Goal: Transaction & Acquisition: Purchase product/service

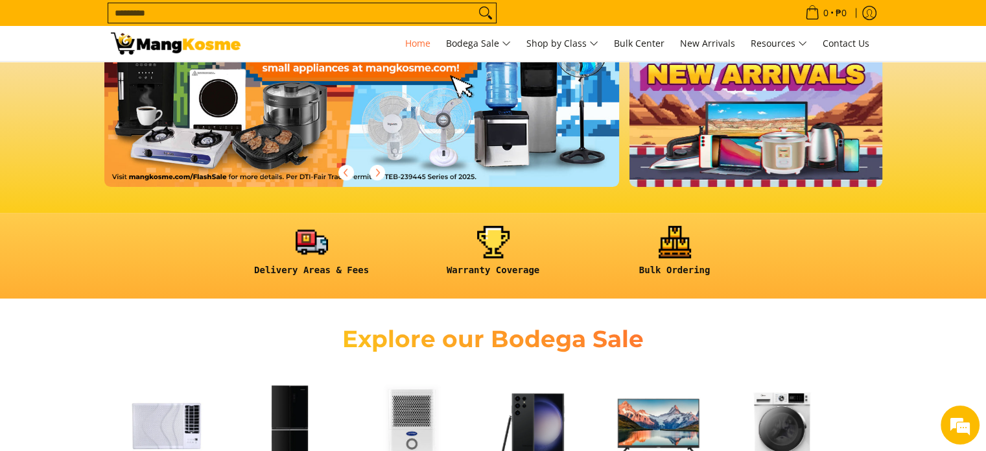
scroll to position [454, 0]
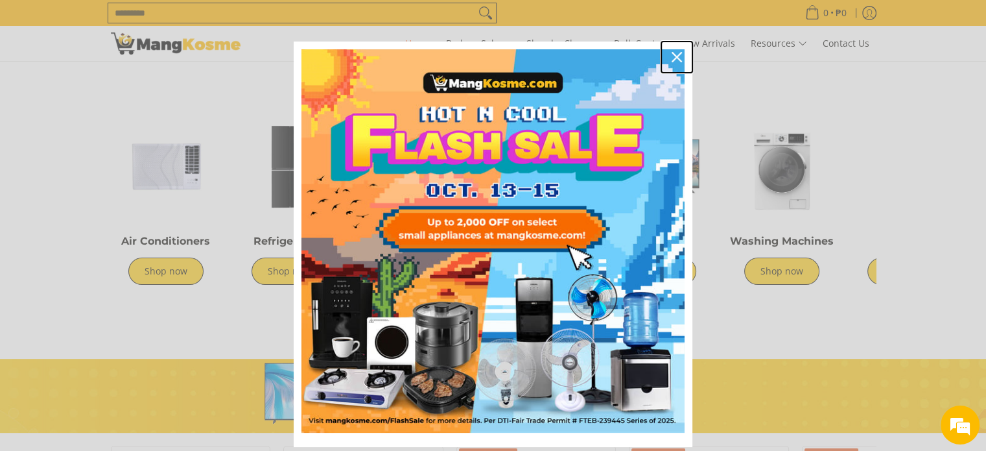
click at [674, 59] on icon "close icon" at bounding box center [677, 57] width 10 height 10
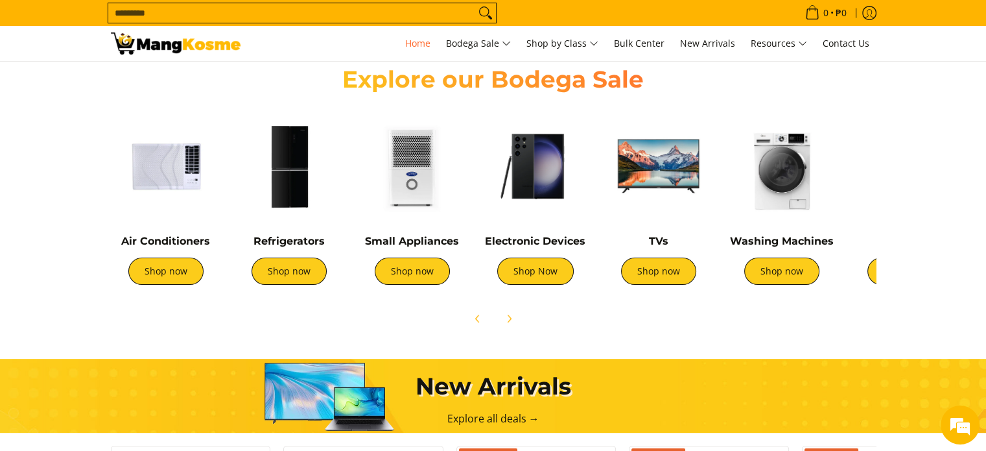
scroll to position [0, 516]
click at [428, 272] on link "Shop now" at bounding box center [412, 270] width 75 height 27
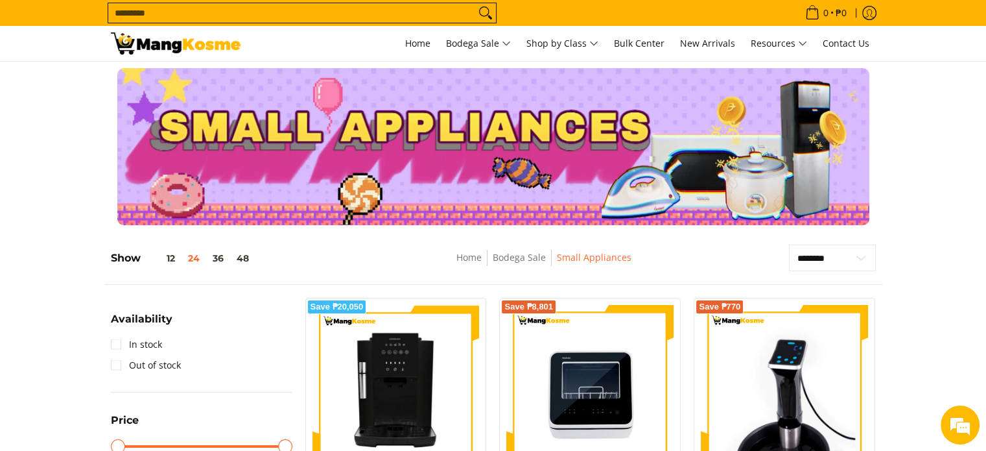
click at [265, 17] on input "Search..." at bounding box center [291, 12] width 367 height 19
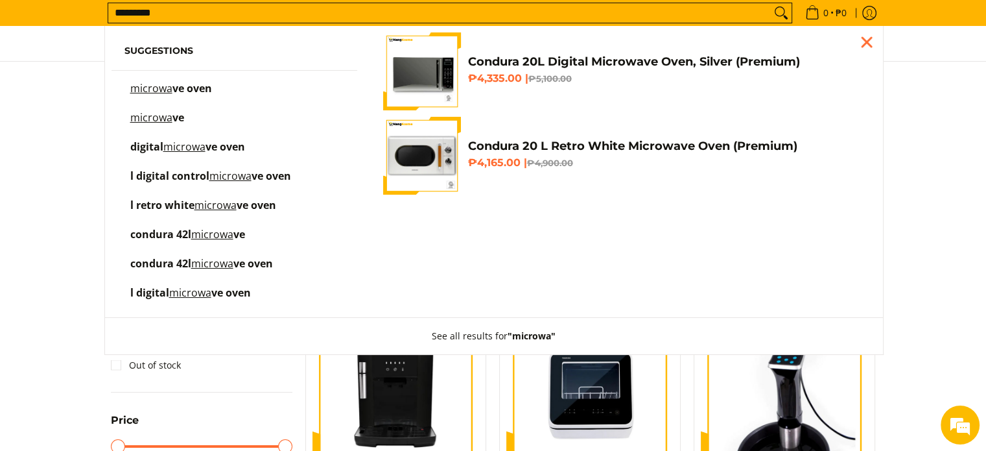
type input "*********"
click at [771, 3] on button "Search" at bounding box center [781, 12] width 21 height 19
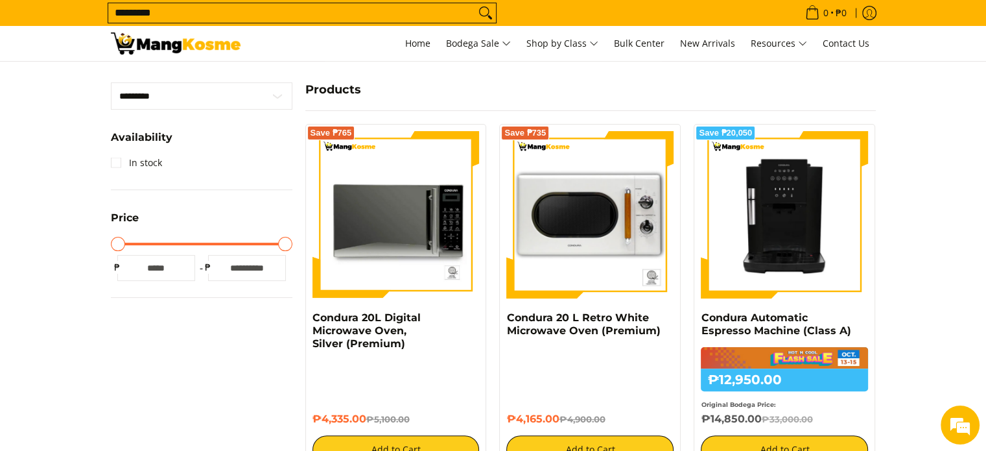
scroll to position [324, 0]
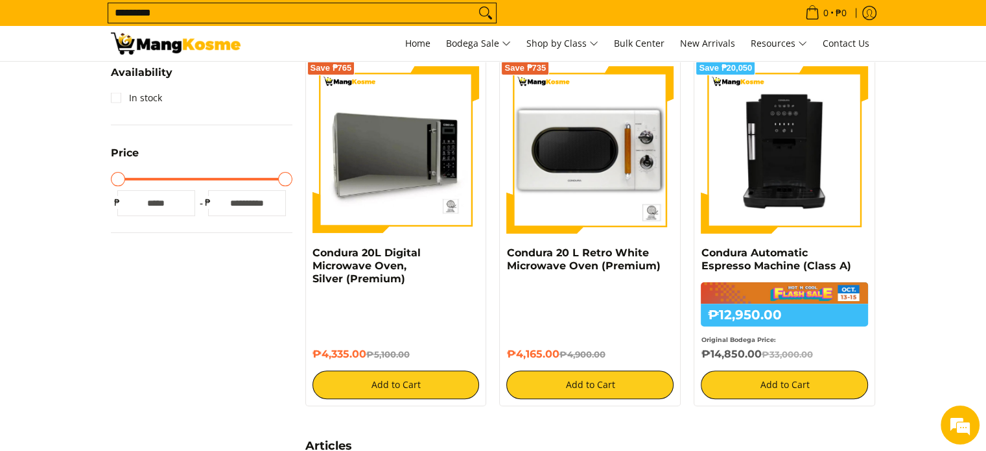
click at [405, 184] on img at bounding box center [396, 149] width 167 height 167
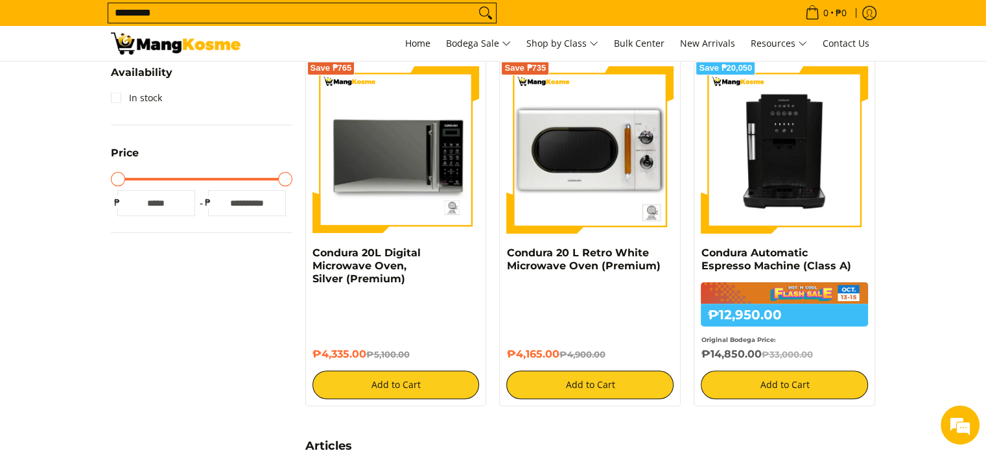
scroll to position [324, 0]
